Goal: Information Seeking & Learning: Learn about a topic

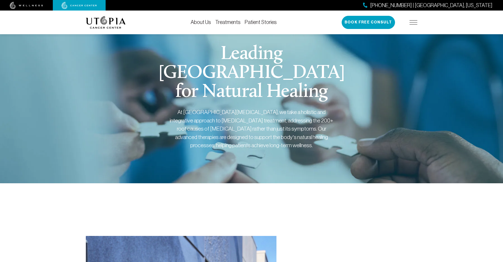
click at [414, 23] on img at bounding box center [413, 22] width 8 height 4
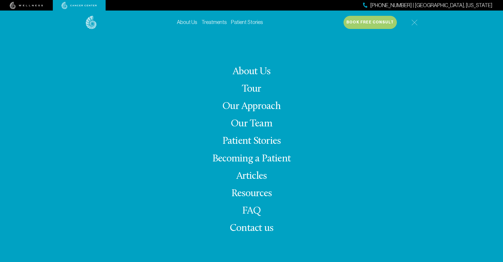
click at [244, 106] on link "Our Approach" at bounding box center [251, 107] width 58 height 10
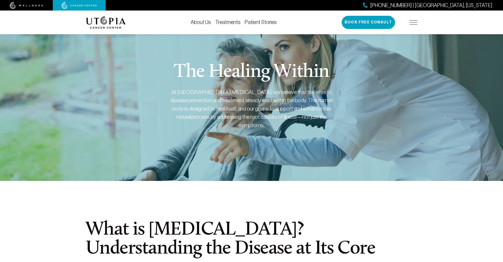
click at [235, 22] on link "Treatments" at bounding box center [227, 22] width 25 height 6
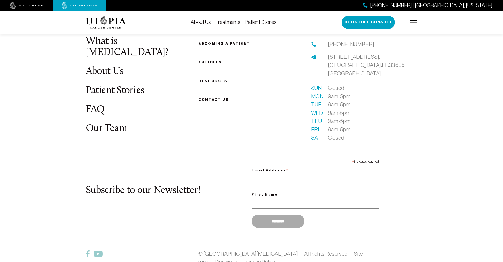
scroll to position [1528, 0]
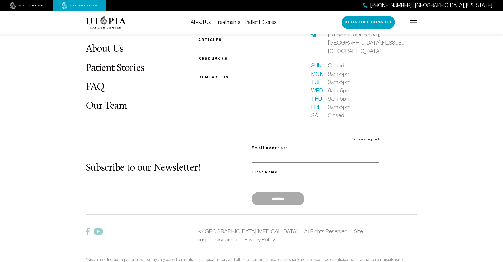
click at [226, 22] on link "Treatments" at bounding box center [227, 22] width 25 height 6
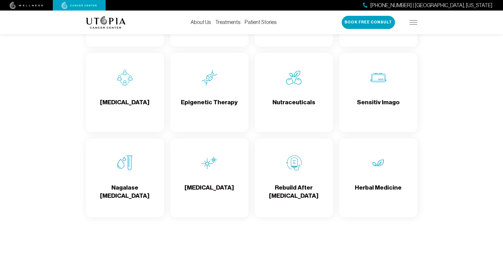
scroll to position [825, 0]
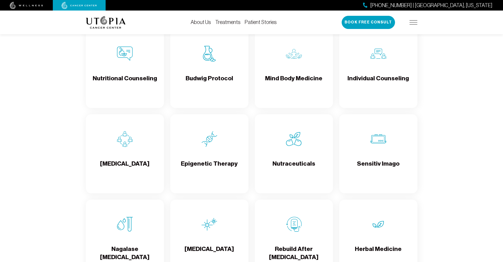
click at [382, 141] on img at bounding box center [378, 139] width 16 height 16
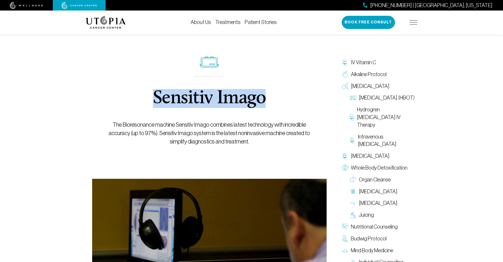
drag, startPoint x: 265, startPoint y: 98, endPoint x: 154, endPoint y: 98, distance: 111.3
click at [154, 98] on h1 "Sensitiv Imago" at bounding box center [209, 98] width 113 height 19
copy h1 "Sensitiv Imago"
